Goal: Information Seeking & Learning: Learn about a topic

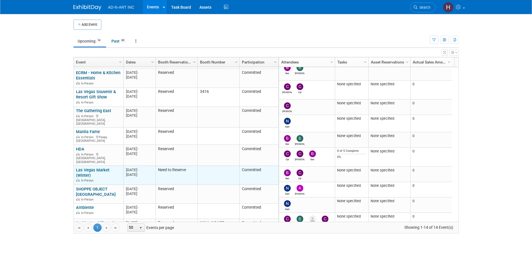
scroll to position [92, 0]
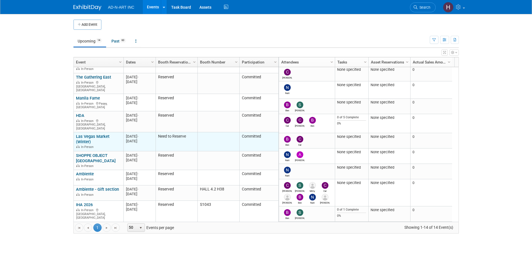
click at [83, 134] on link "Las Vegas Market (Winter)" at bounding box center [93, 139] width 34 height 10
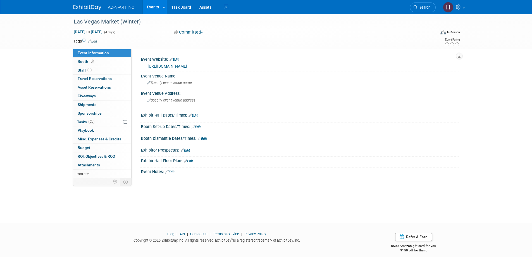
click at [85, 6] on img at bounding box center [87, 8] width 28 height 6
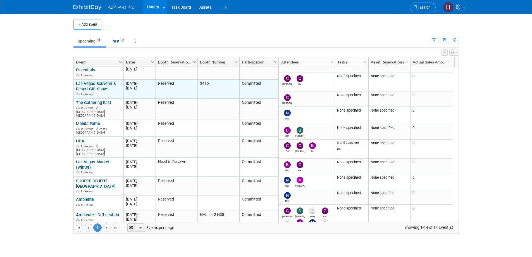
scroll to position [92, 0]
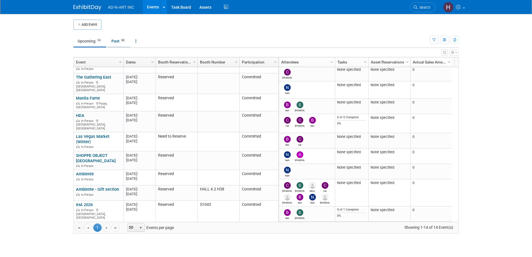
click at [118, 41] on link "Past 60" at bounding box center [118, 41] width 23 height 11
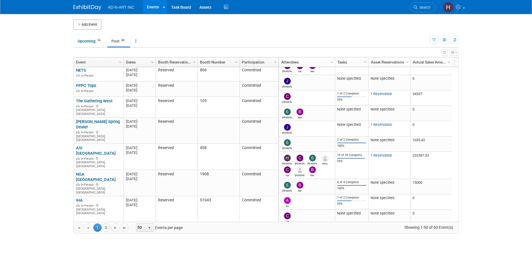
scroll to position [201, 0]
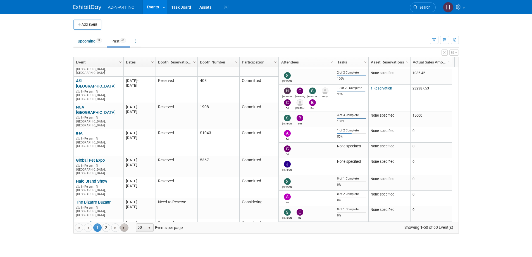
click at [126, 228] on span "Go to the last page" at bounding box center [124, 227] width 4 height 4
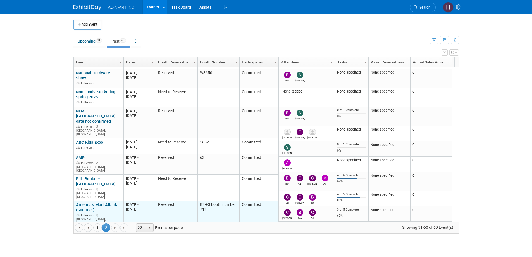
click at [100, 202] on link "America's Mart Atlanta (Summer)" at bounding box center [97, 207] width 42 height 10
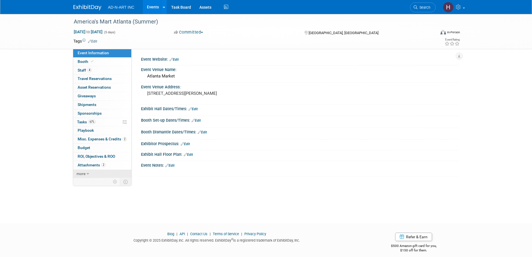
click at [90, 174] on link "more" at bounding box center [102, 174] width 58 height 8
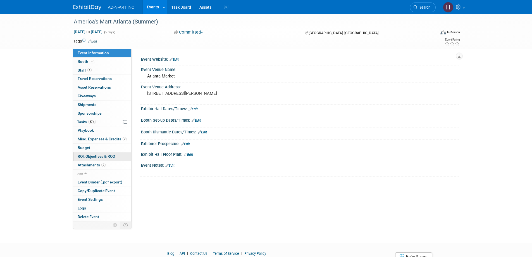
click at [91, 156] on span "ROI, Objectives & ROO 0" at bounding box center [96, 156] width 37 height 4
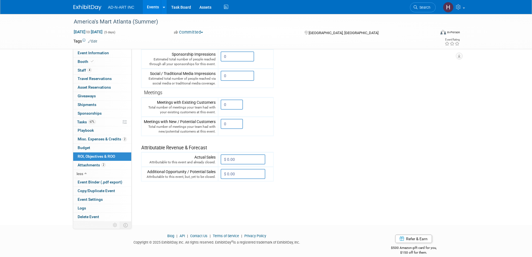
scroll to position [134, 0]
